Goal: Task Accomplishment & Management: Complete application form

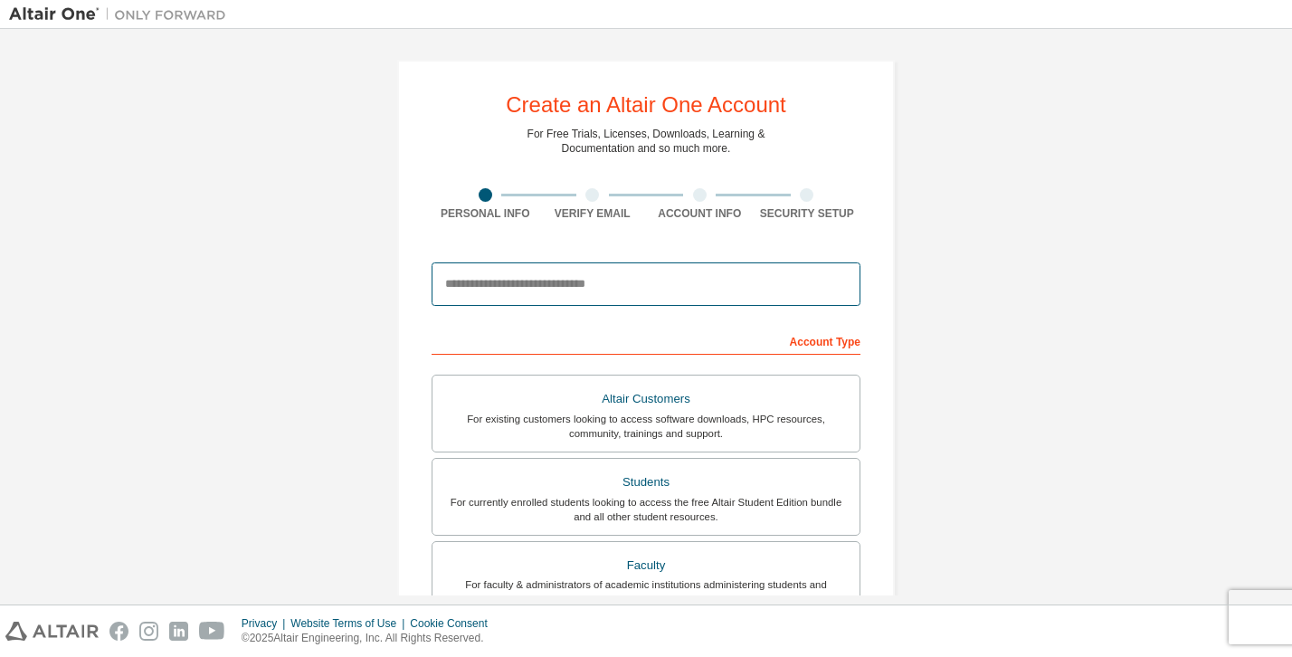
click at [557, 298] on input "email" at bounding box center [645, 283] width 429 height 43
type input "*"
type input "**********"
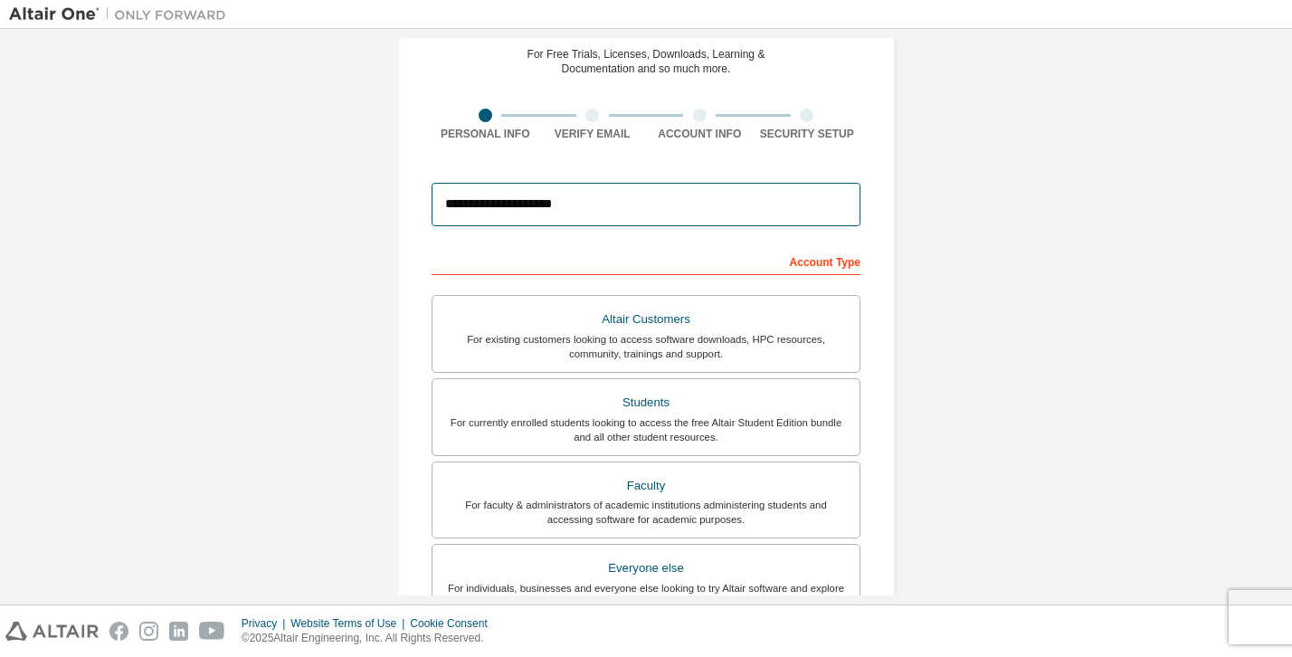
scroll to position [160, 0]
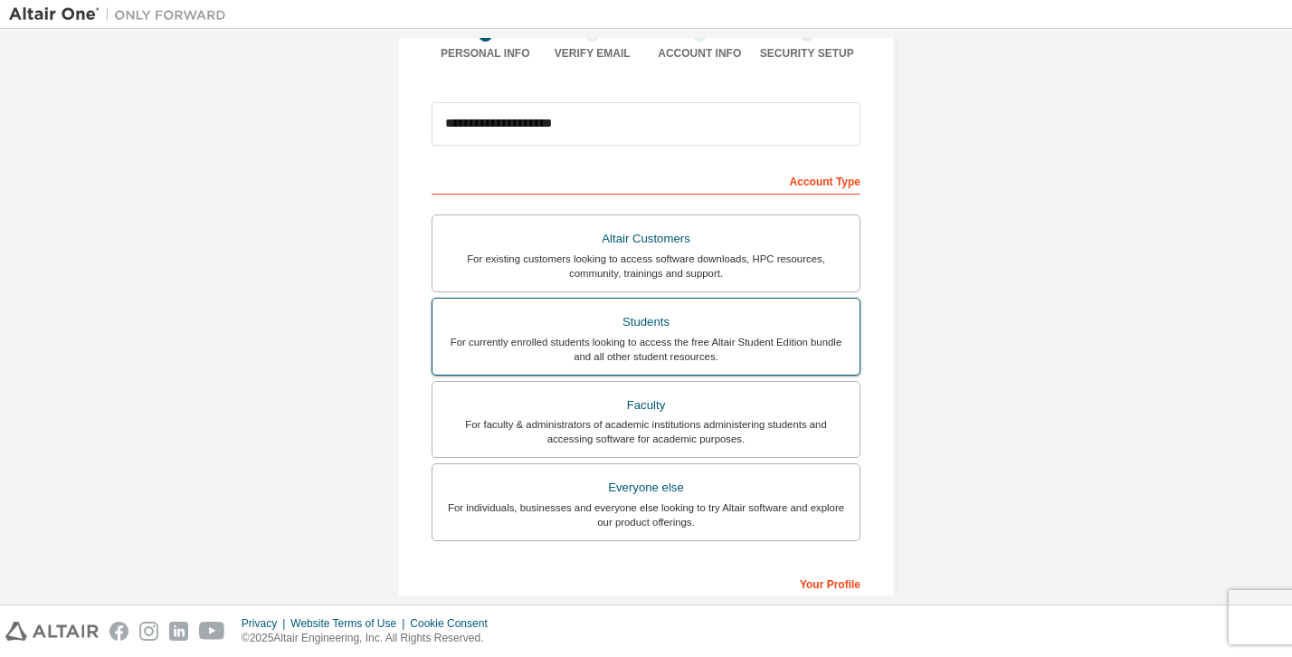
click at [800, 319] on div "Students" at bounding box center [645, 321] width 405 height 25
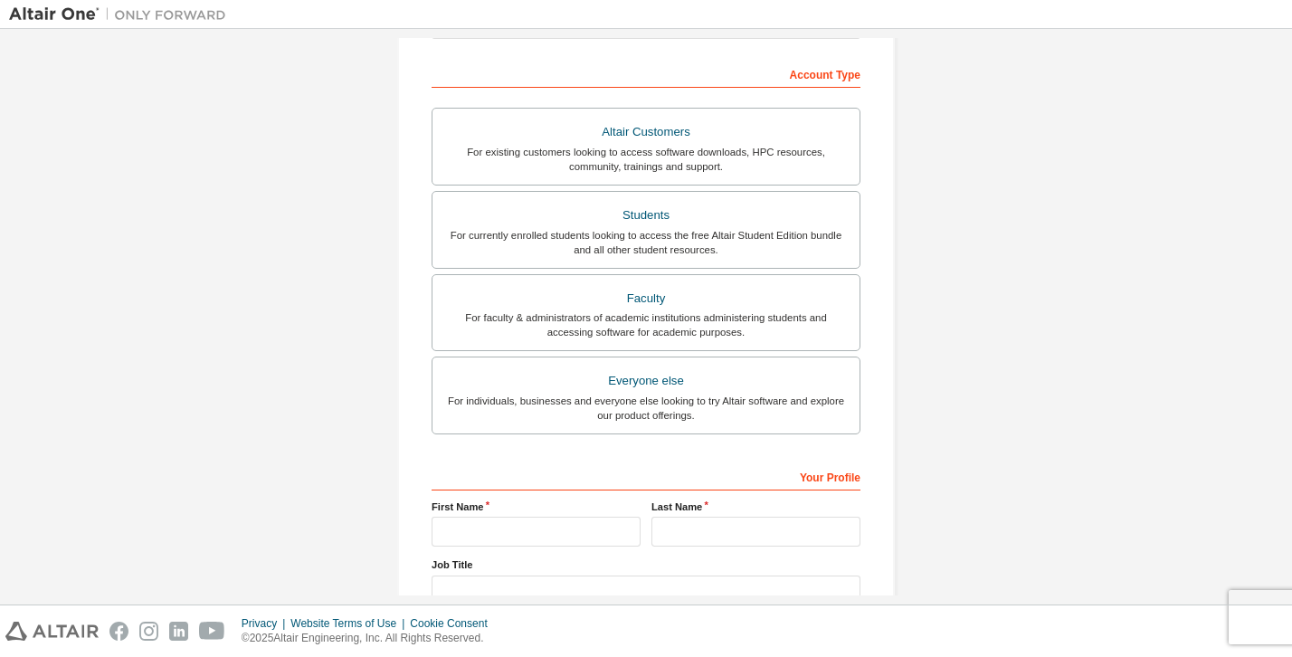
scroll to position [401, 0]
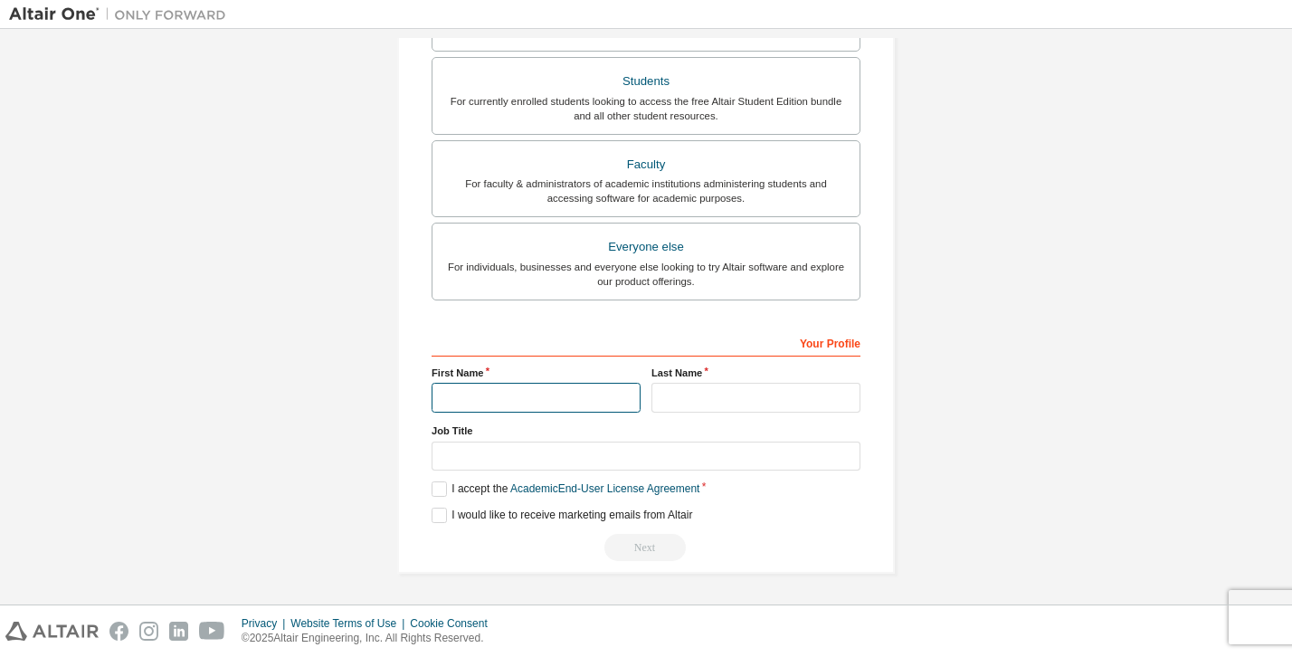
click at [534, 387] on input "text" at bounding box center [535, 398] width 209 height 30
type input "******"
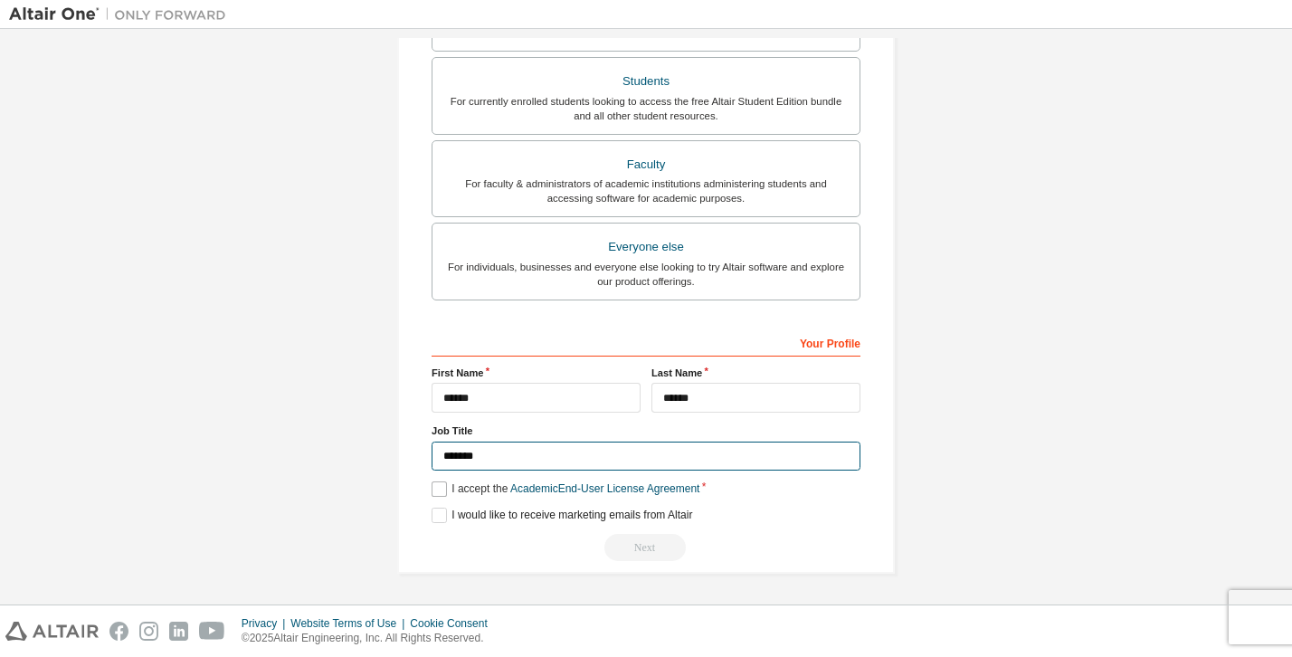
type input "*******"
click at [442, 489] on label "I accept the Academic End-User License Agreement" at bounding box center [565, 488] width 268 height 15
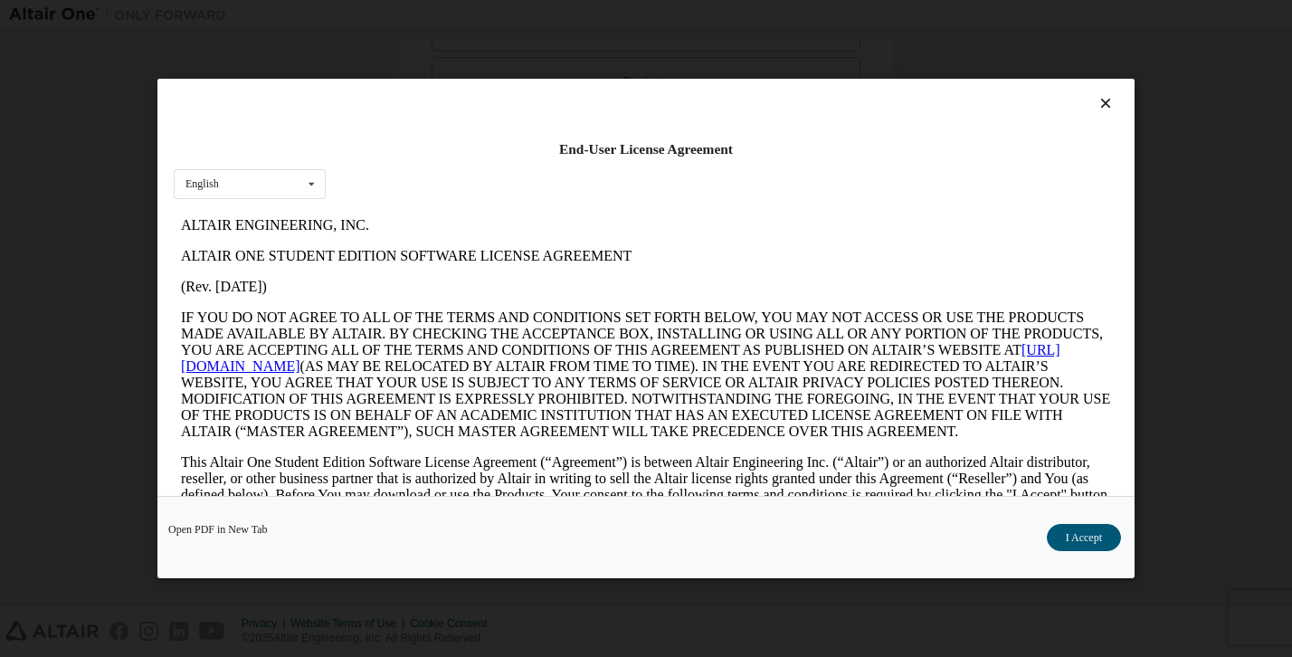
scroll to position [0, 0]
click at [1065, 542] on button "I Accept" at bounding box center [1083, 537] width 74 height 27
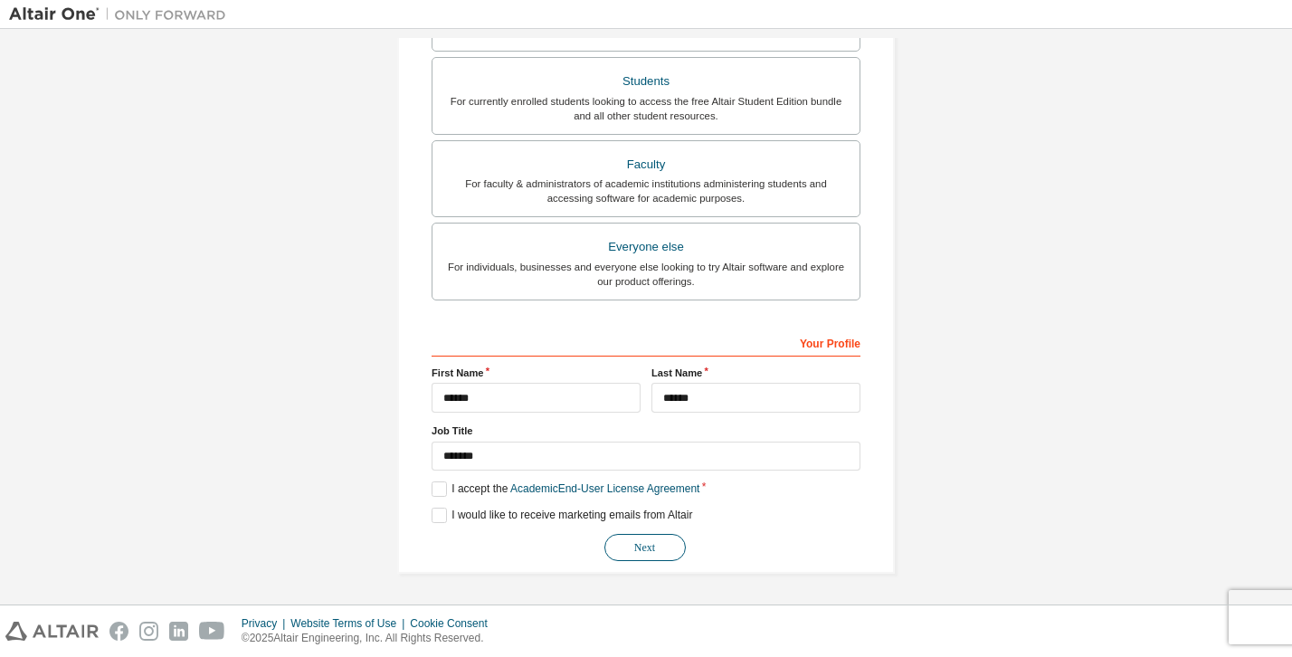
click at [648, 559] on button "Next" at bounding box center [644, 547] width 81 height 27
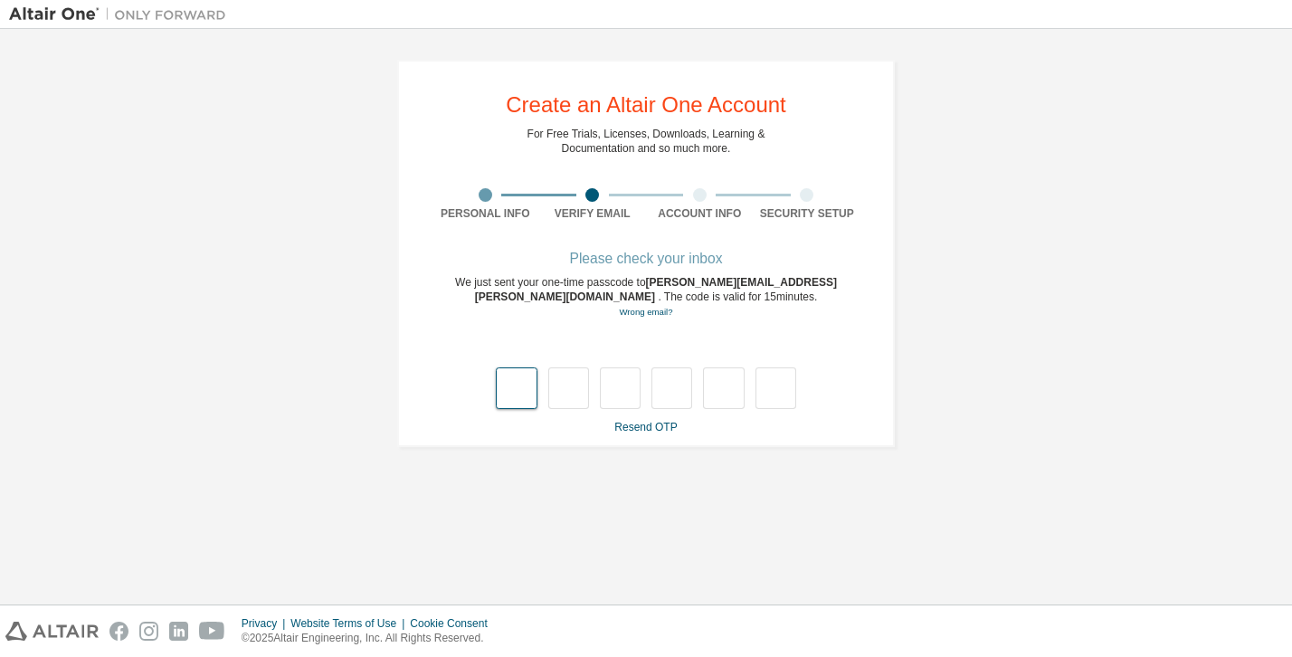
type input "*"
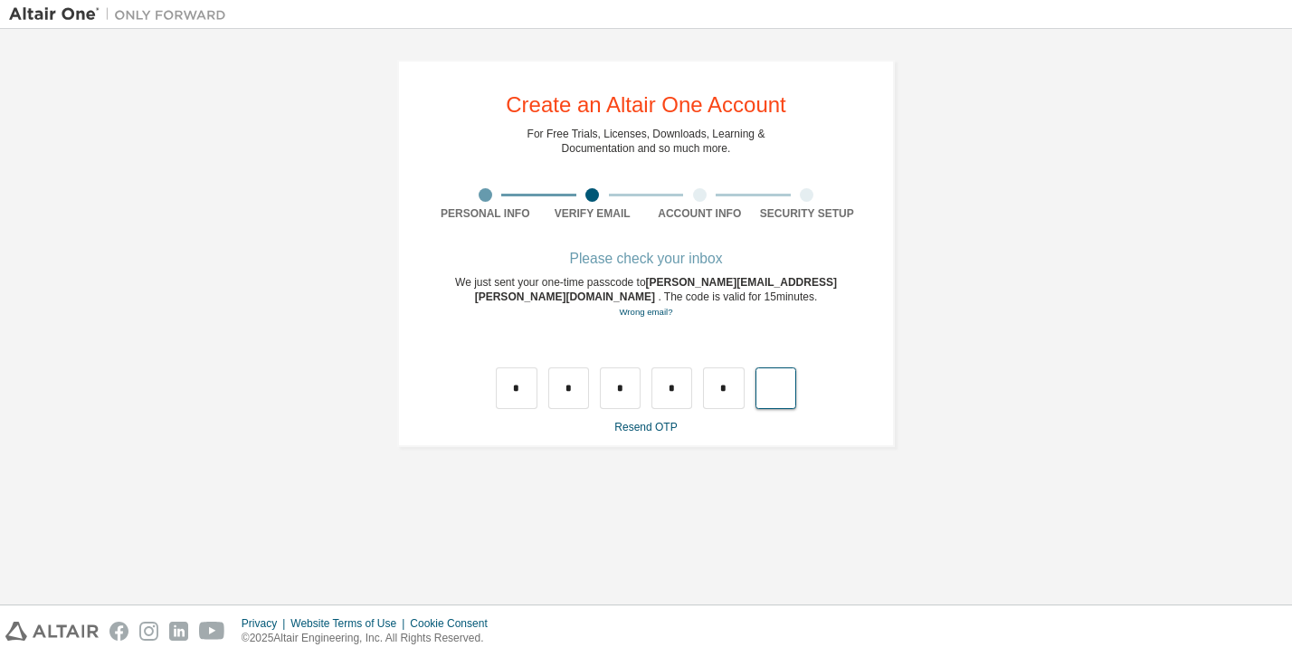
type input "*"
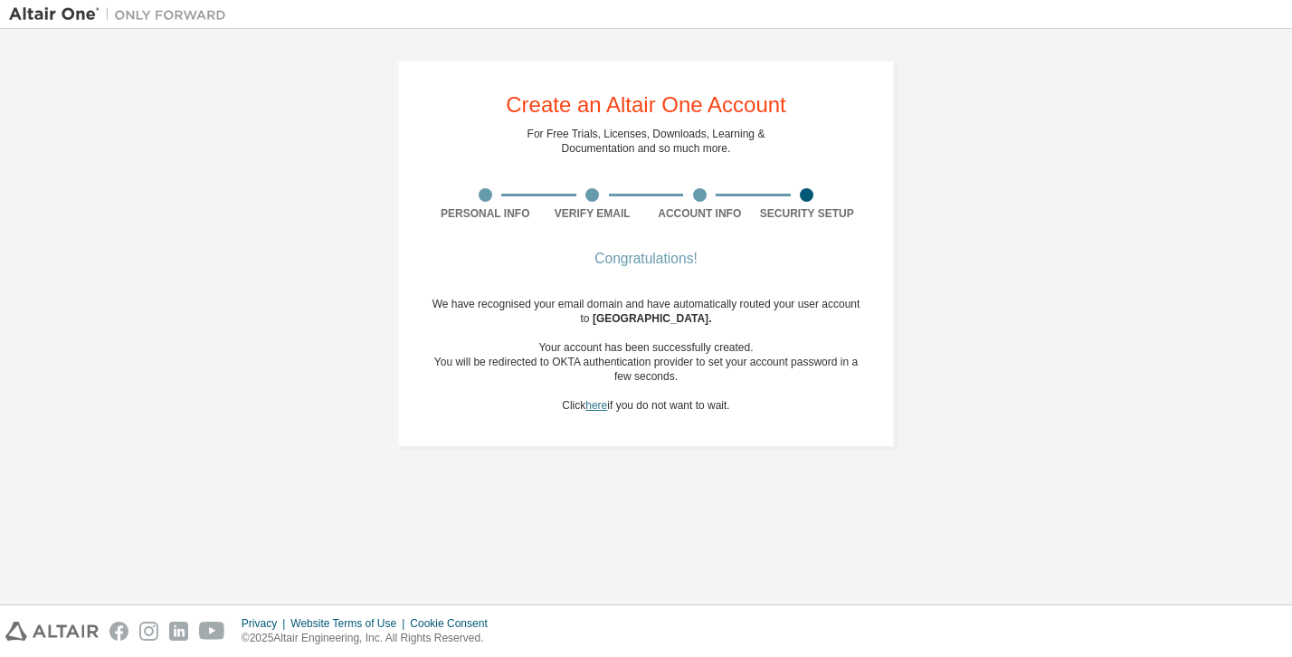
click at [593, 408] on link "here" at bounding box center [596, 405] width 22 height 13
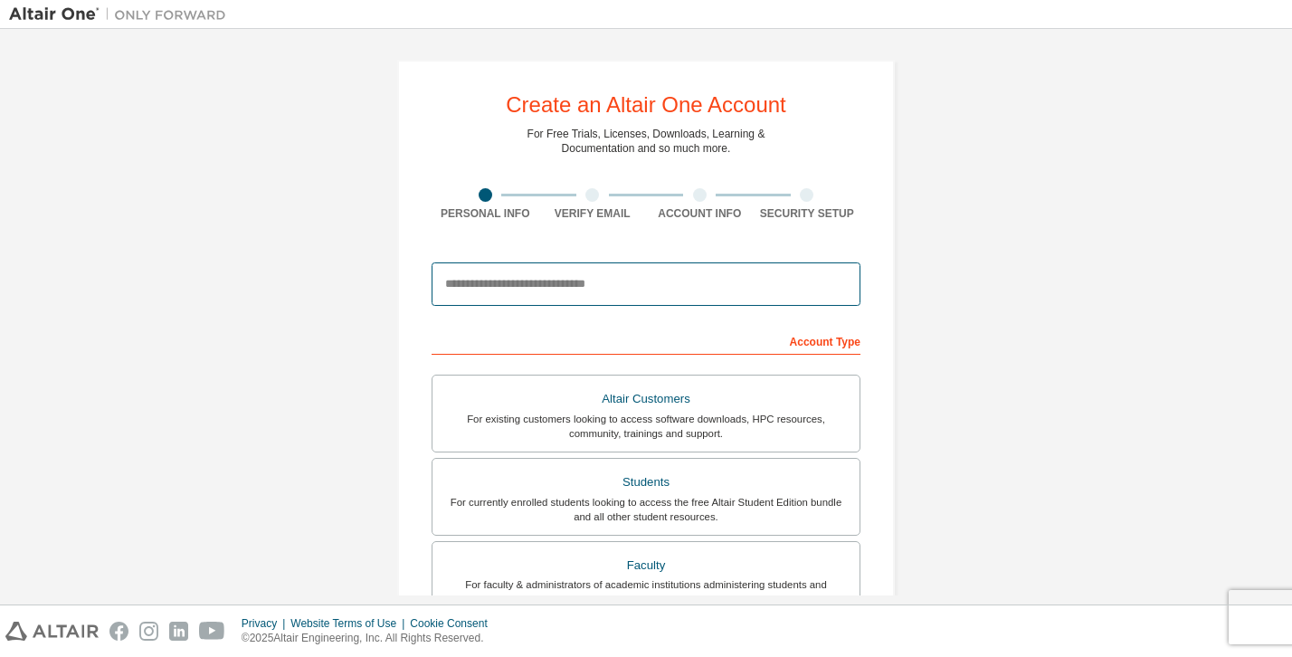
click at [595, 288] on input "email" at bounding box center [645, 283] width 429 height 43
type input "*"
